Goal: Task Accomplishment & Management: Manage account settings

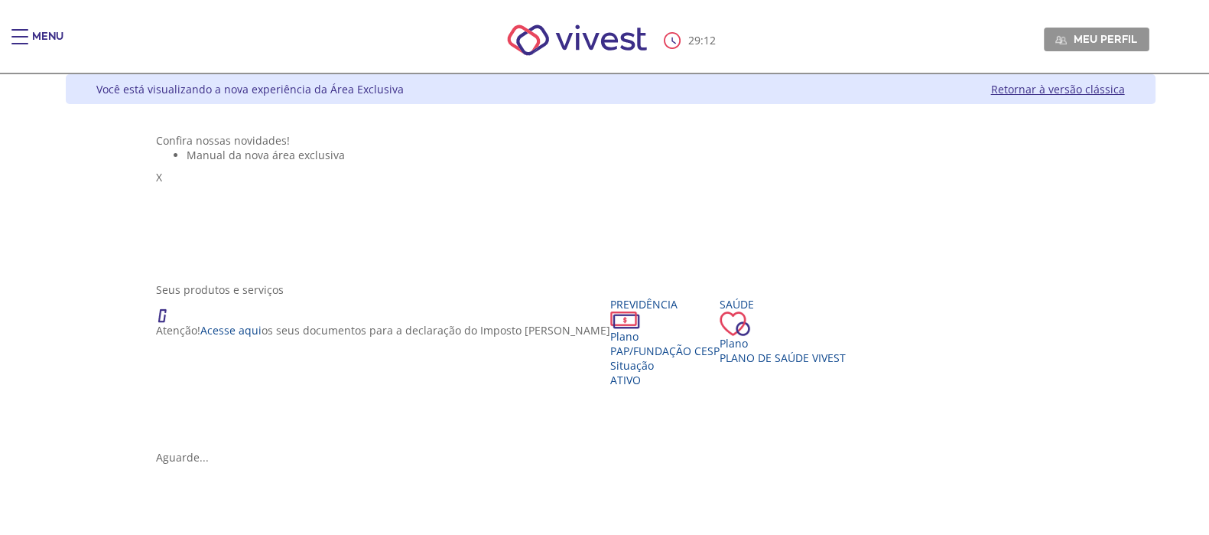
scroll to position [95, 0]
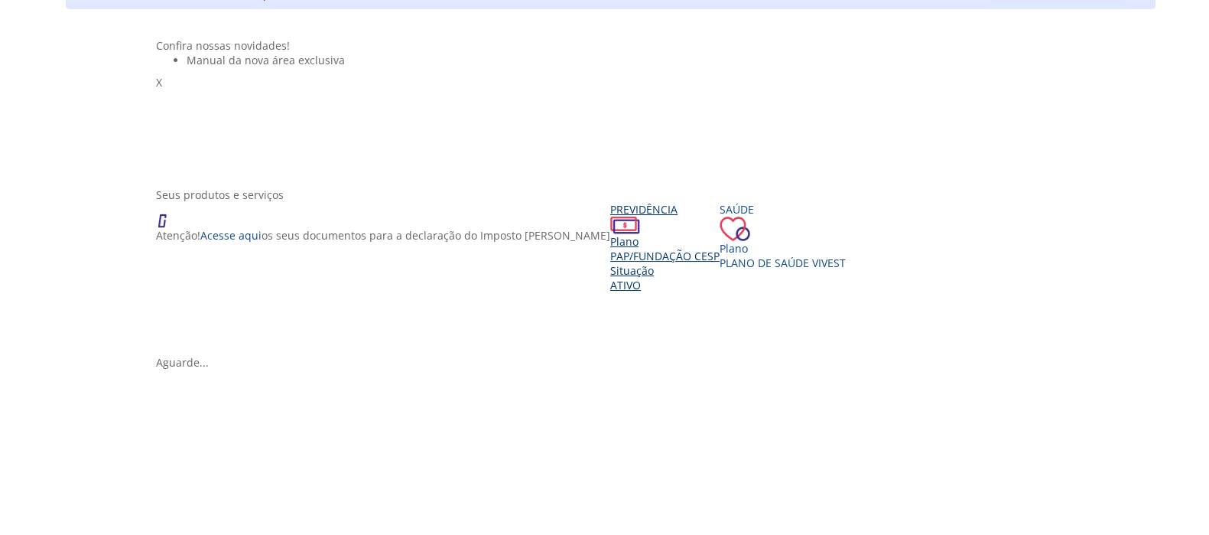
click at [610, 292] on span "Ativo" at bounding box center [625, 285] width 31 height 15
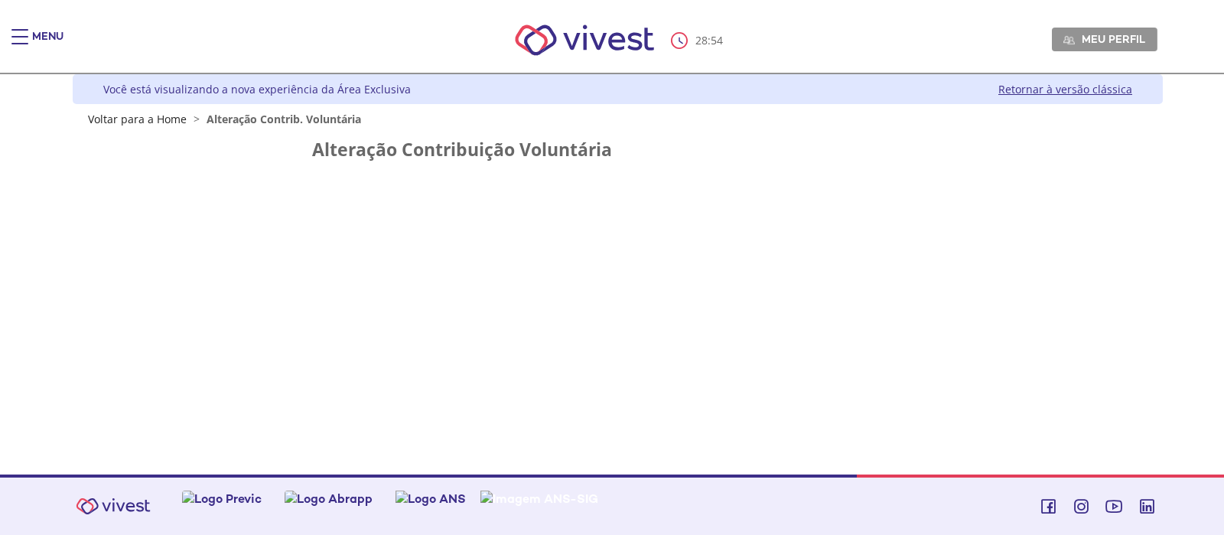
click at [444, 151] on h2 "Alteração Contribuição Voluntária" at bounding box center [618, 149] width 612 height 19
click at [273, 119] on span "Alteração Contrib. Voluntária" at bounding box center [284, 119] width 155 height 15
click at [1082, 89] on link "Retornar à versão clássica" at bounding box center [1065, 89] width 134 height 15
